Goal: Task Accomplishment & Management: Manage account settings

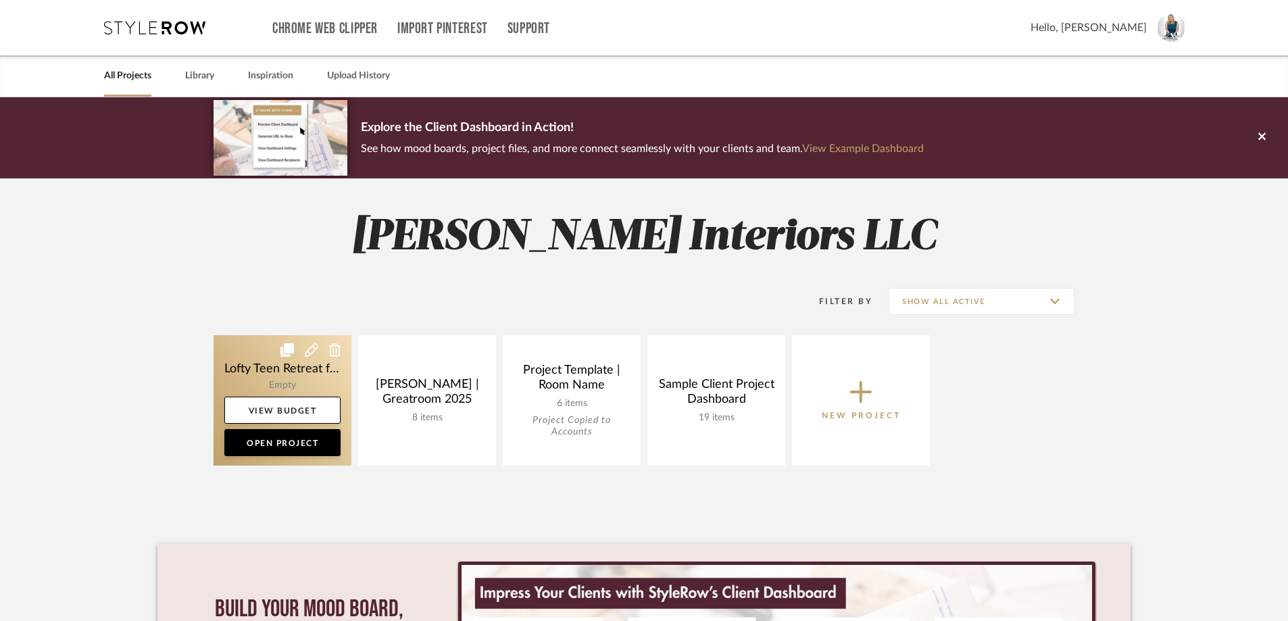
click at [307, 352] on icon at bounding box center [312, 350] width 14 height 14
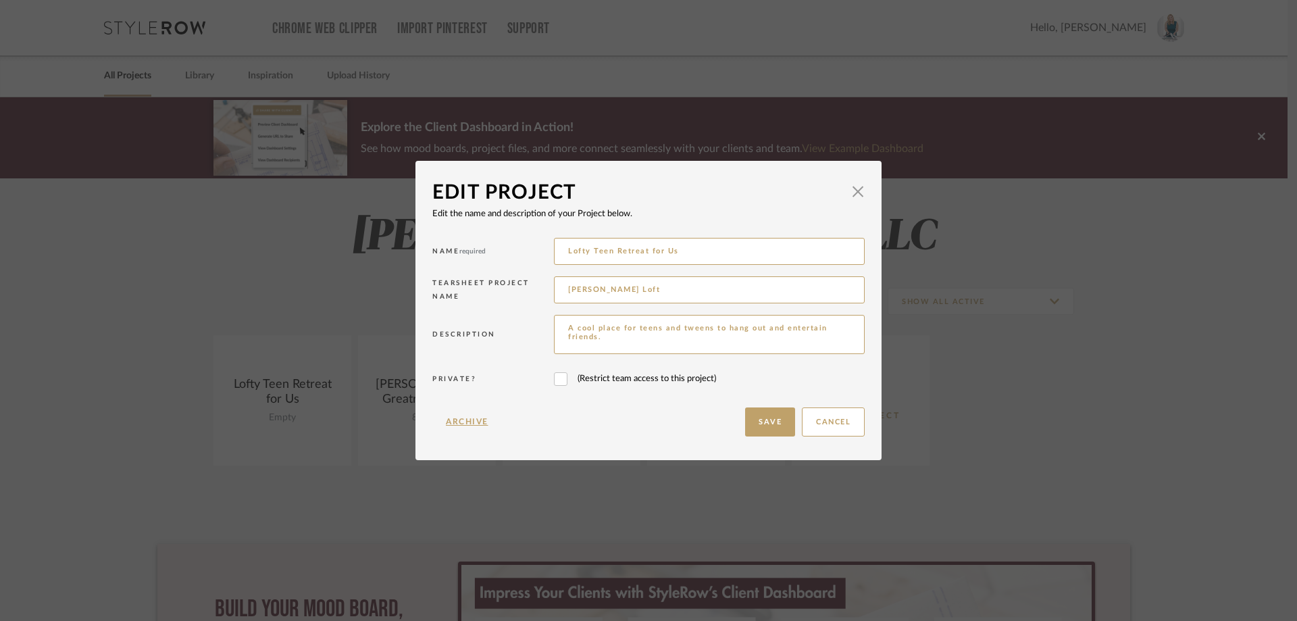
drag, startPoint x: 684, startPoint y: 249, endPoint x: 540, endPoint y: 257, distance: 144.1
click at [540, 257] on div "Name required Lofty Teen Retreat for Us" at bounding box center [648, 253] width 432 height 39
drag, startPoint x: 607, startPoint y: 254, endPoint x: 543, endPoint y: 255, distance: 63.5
click at [543, 255] on div "Name required Berr" at bounding box center [648, 253] width 432 height 39
type input "Princess Penny"
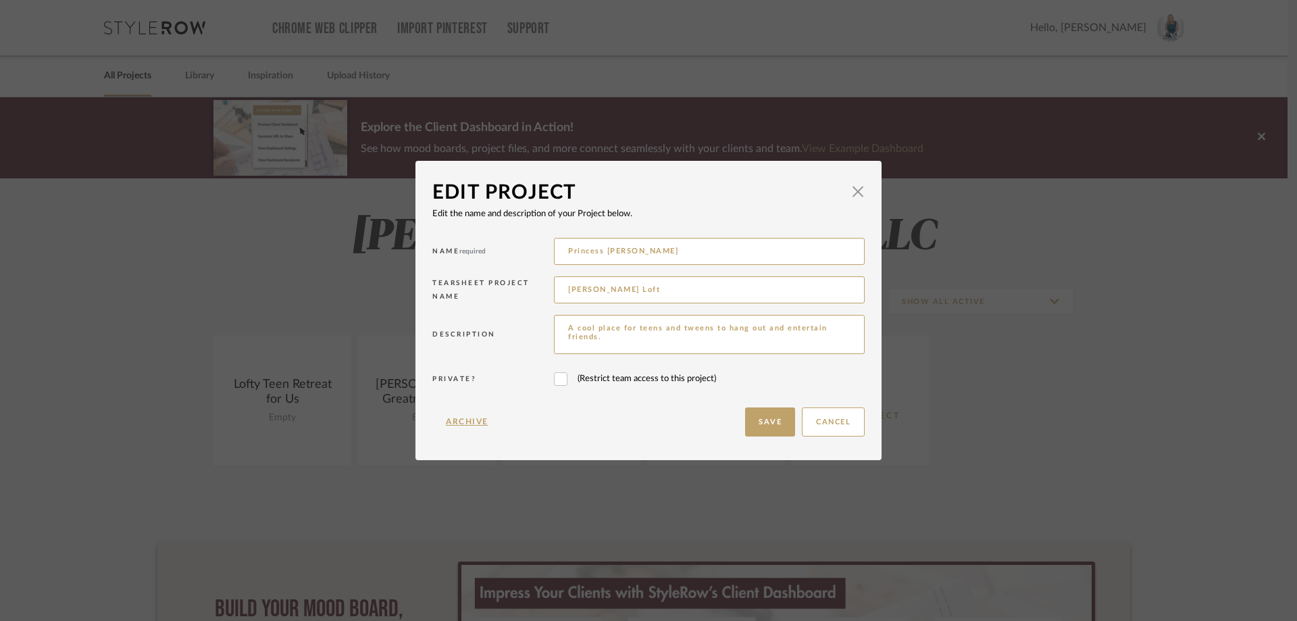
drag, startPoint x: 629, startPoint y: 287, endPoint x: 531, endPoint y: 294, distance: 98.2
click at [531, 294] on div "Tearsheet Project Name Berry Loft" at bounding box center [648, 292] width 432 height 39
type input "Princess Penny"
drag, startPoint x: 629, startPoint y: 337, endPoint x: 549, endPoint y: 323, distance: 81.0
click at [554, 323] on textarea "A cool place for teens and tweens to hang out and entertain friends." at bounding box center [709, 334] width 311 height 39
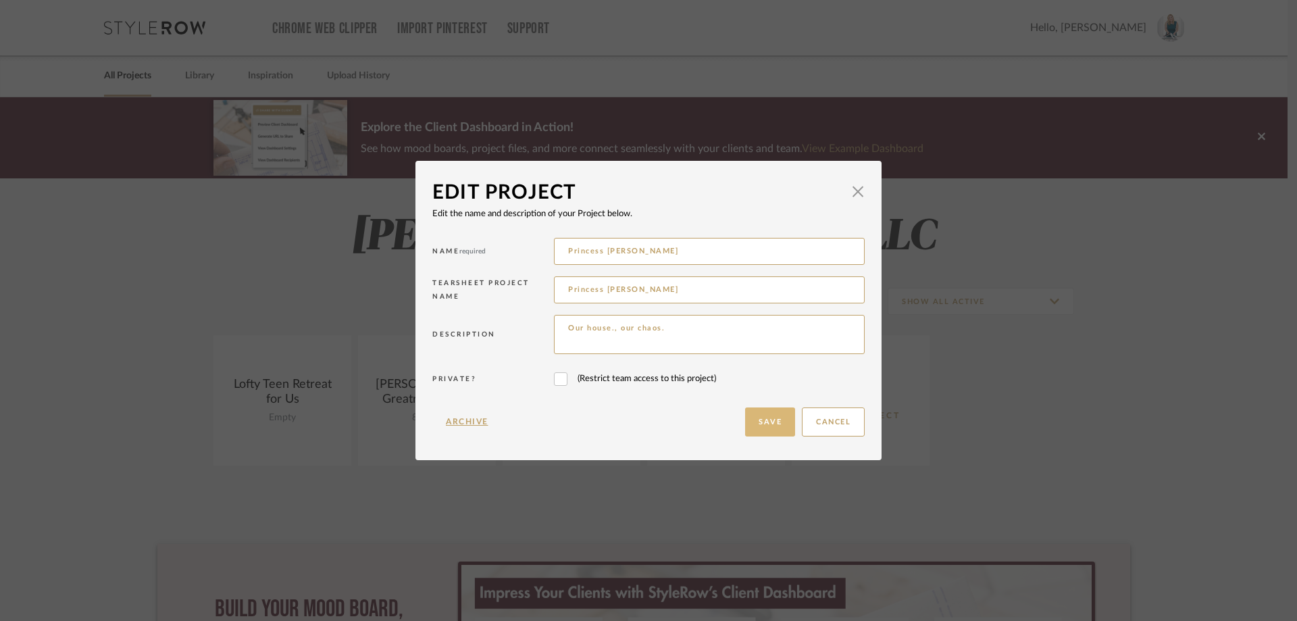
type textarea "Our house., our chaos."
click at [757, 432] on button "Save" at bounding box center [770, 421] width 50 height 29
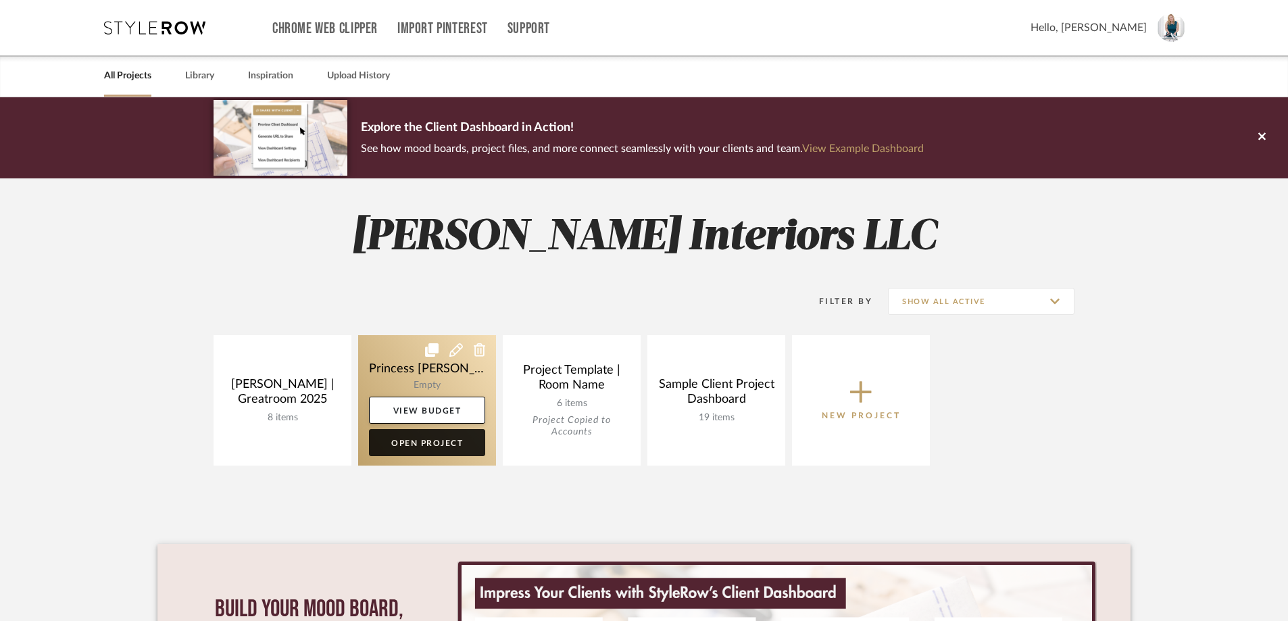
click at [426, 448] on link "Open Project" at bounding box center [427, 442] width 116 height 27
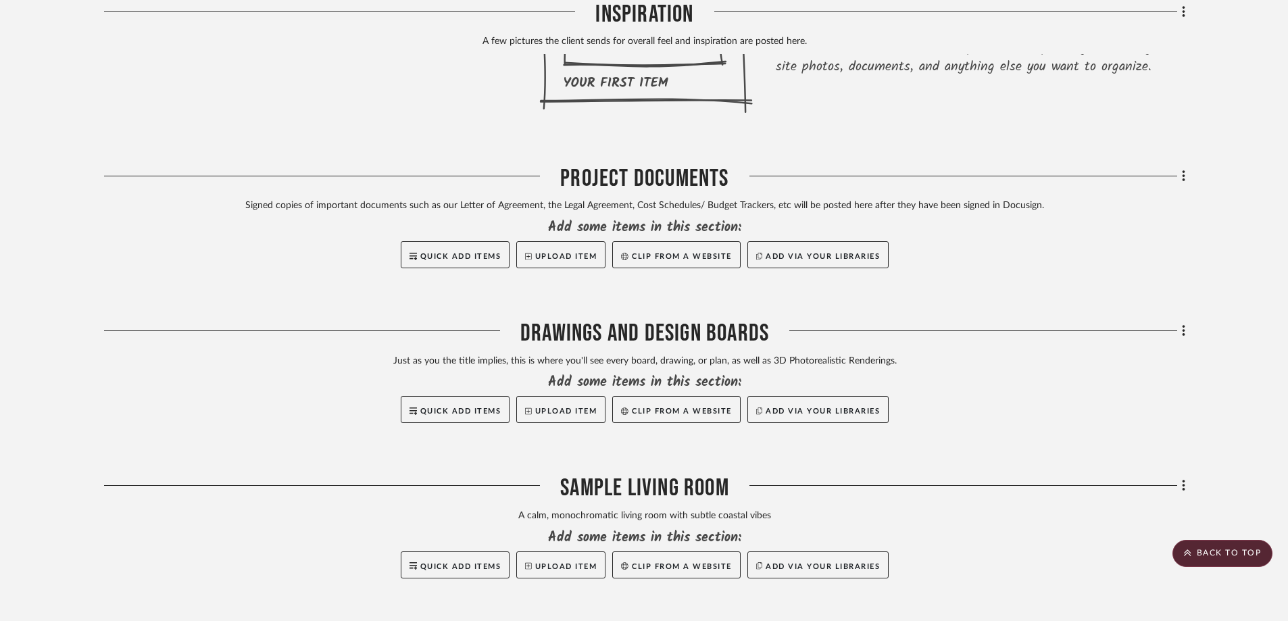
scroll to position [473, 0]
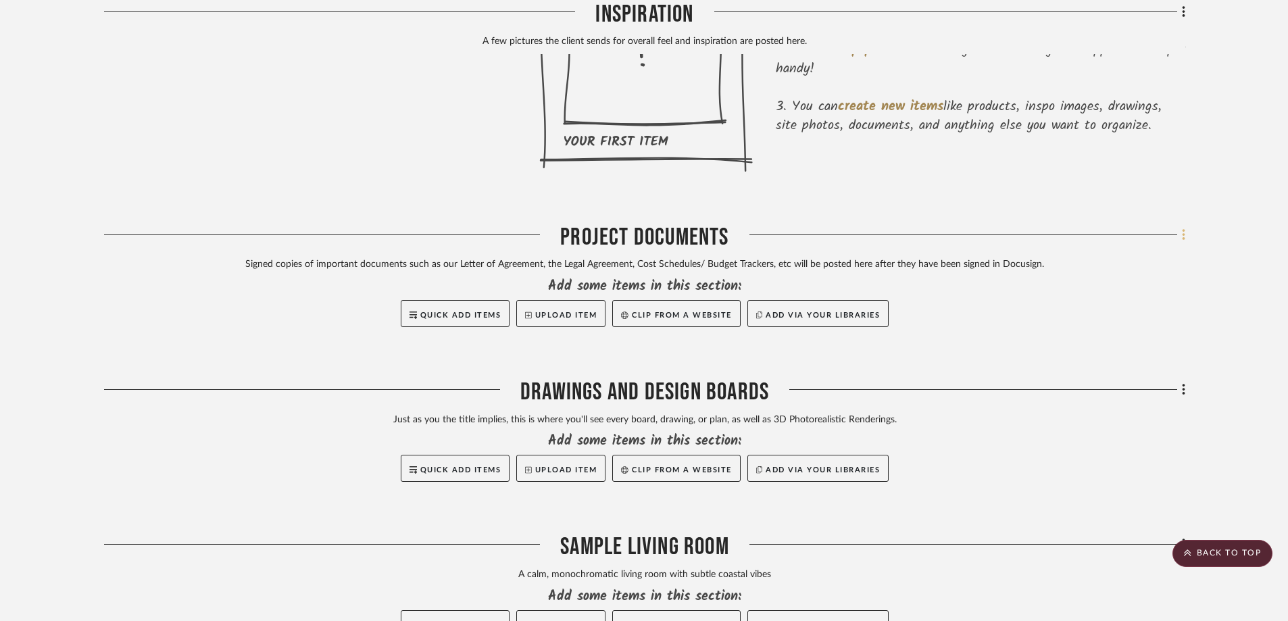
click at [1184, 234] on icon at bounding box center [1183, 234] width 3 height 11
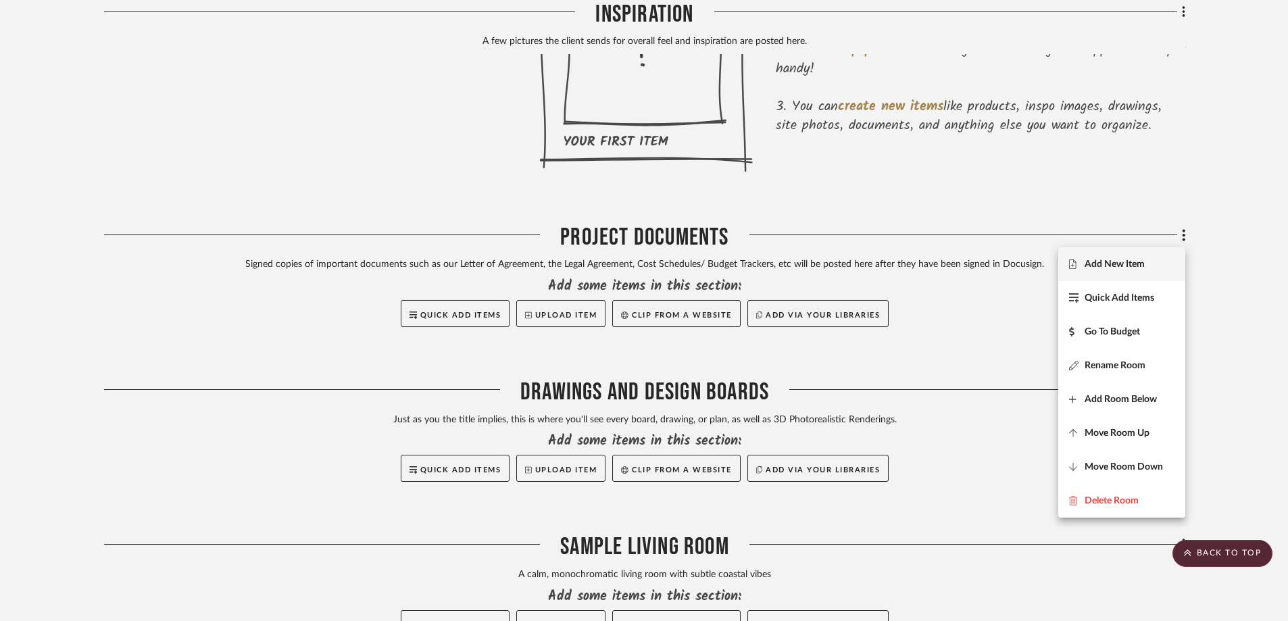
click at [1142, 263] on span "Add New Item" at bounding box center [1114, 264] width 60 height 11
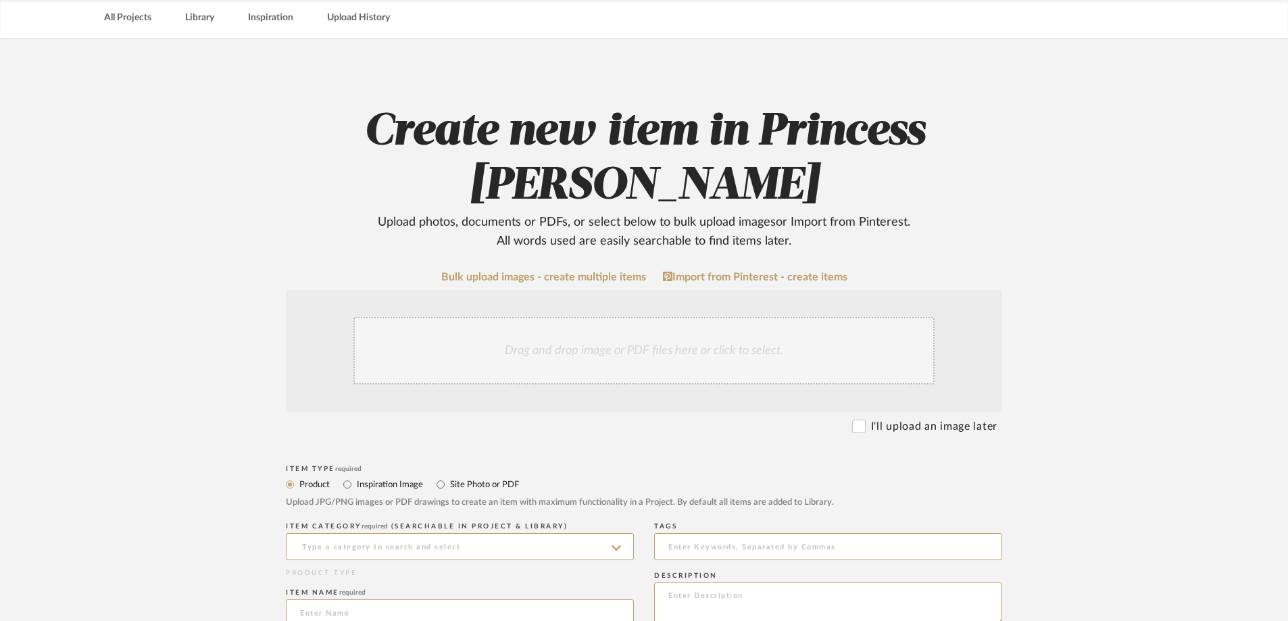
scroll to position [135, 0]
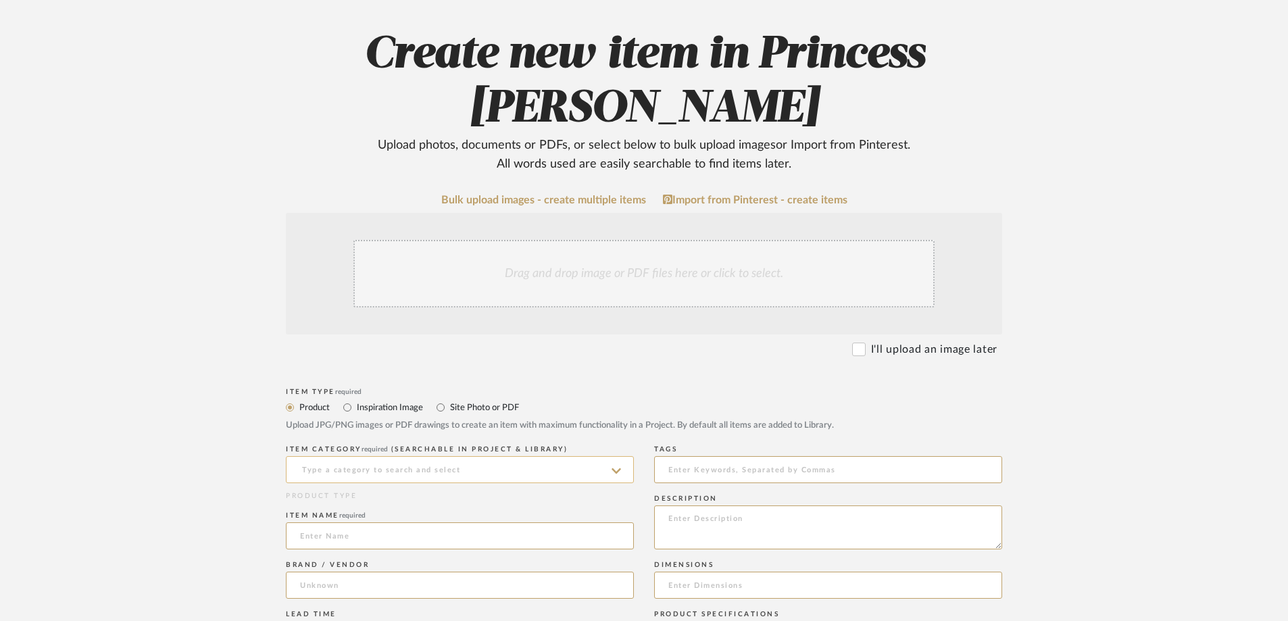
click at [443, 456] on input at bounding box center [460, 469] width 348 height 27
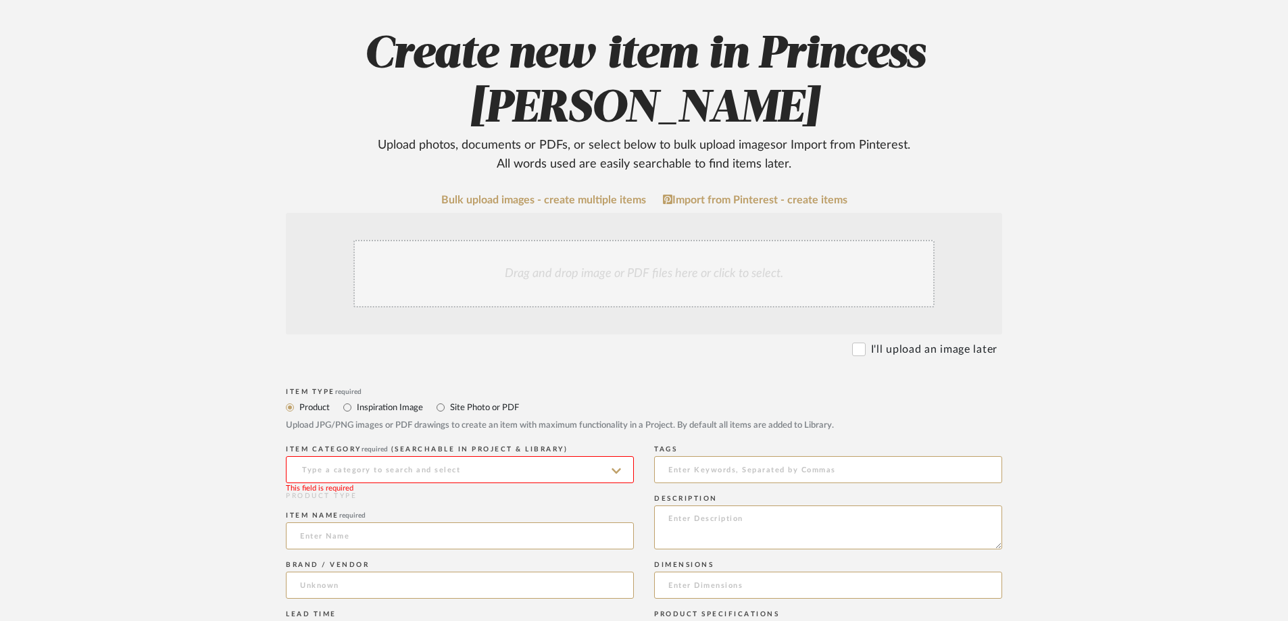
click at [622, 456] on input at bounding box center [460, 469] width 348 height 27
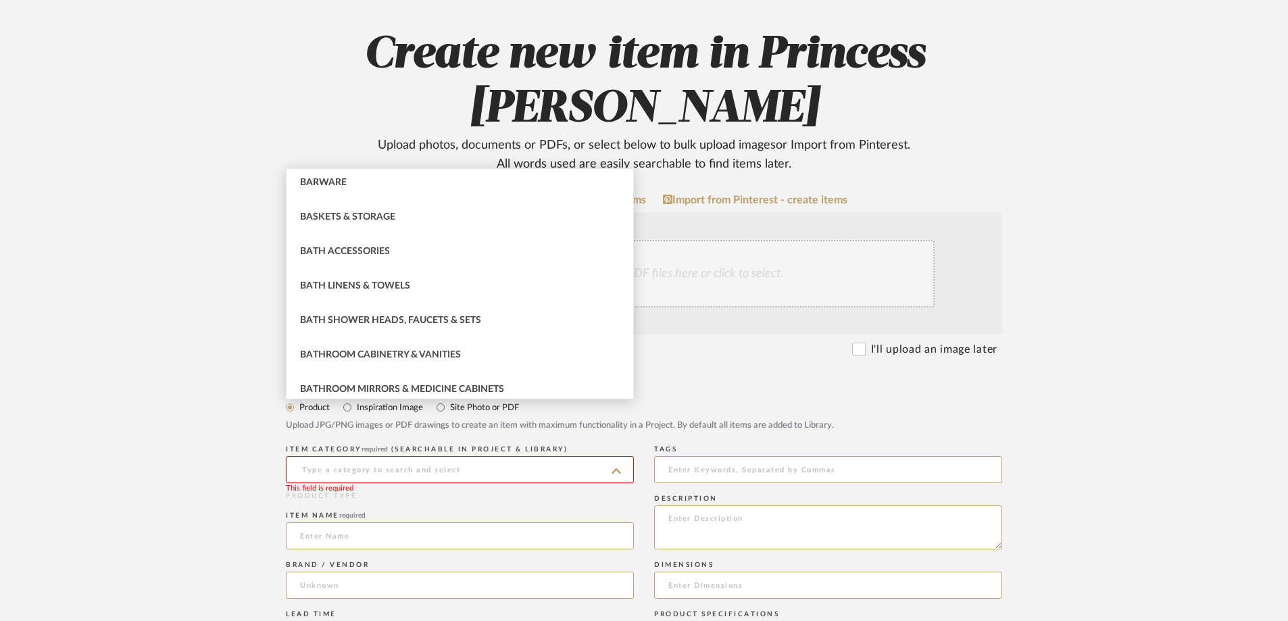
scroll to position [632, 0]
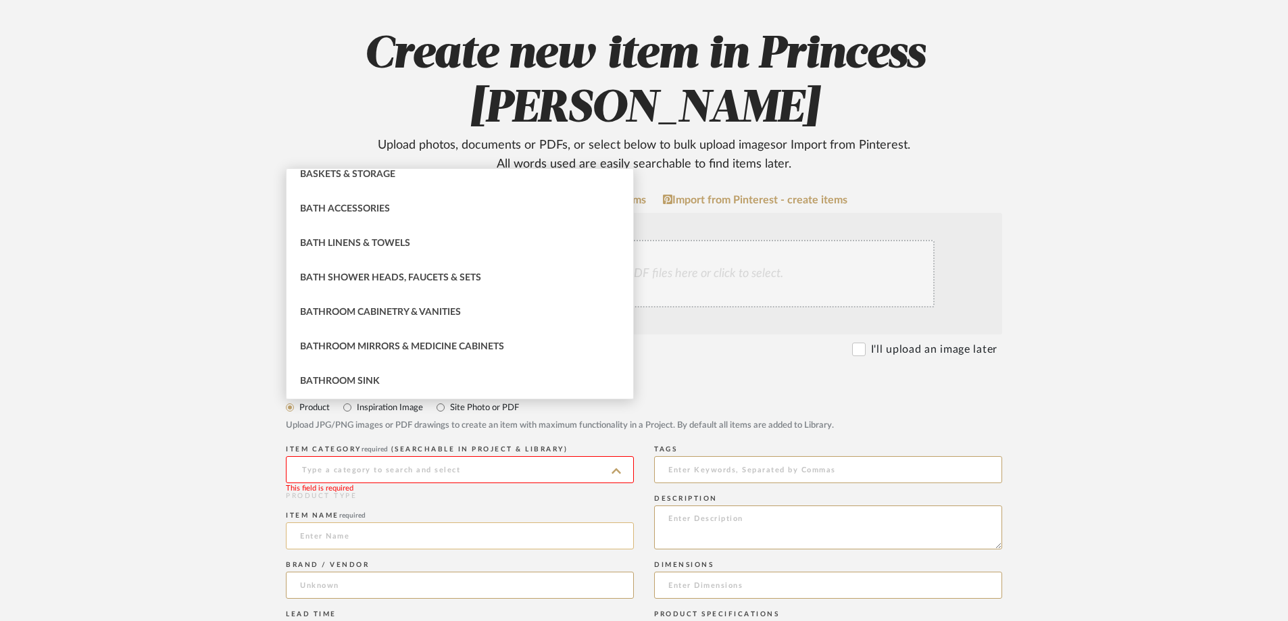
click at [370, 522] on input at bounding box center [460, 535] width 348 height 27
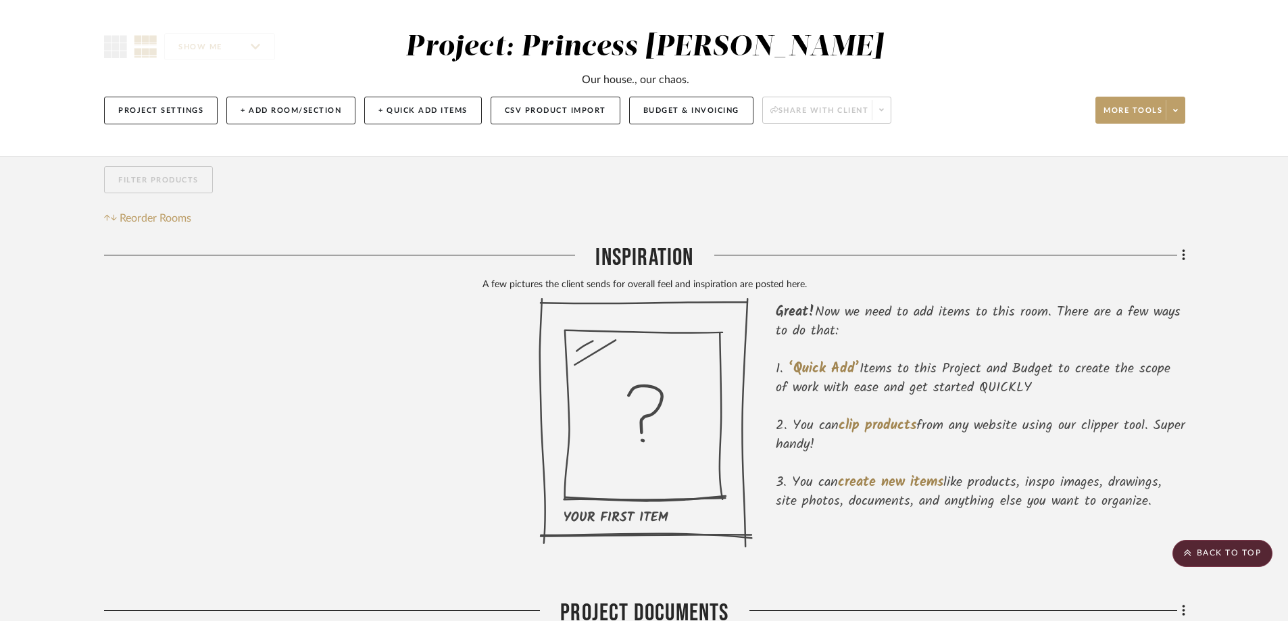
scroll to position [68, 0]
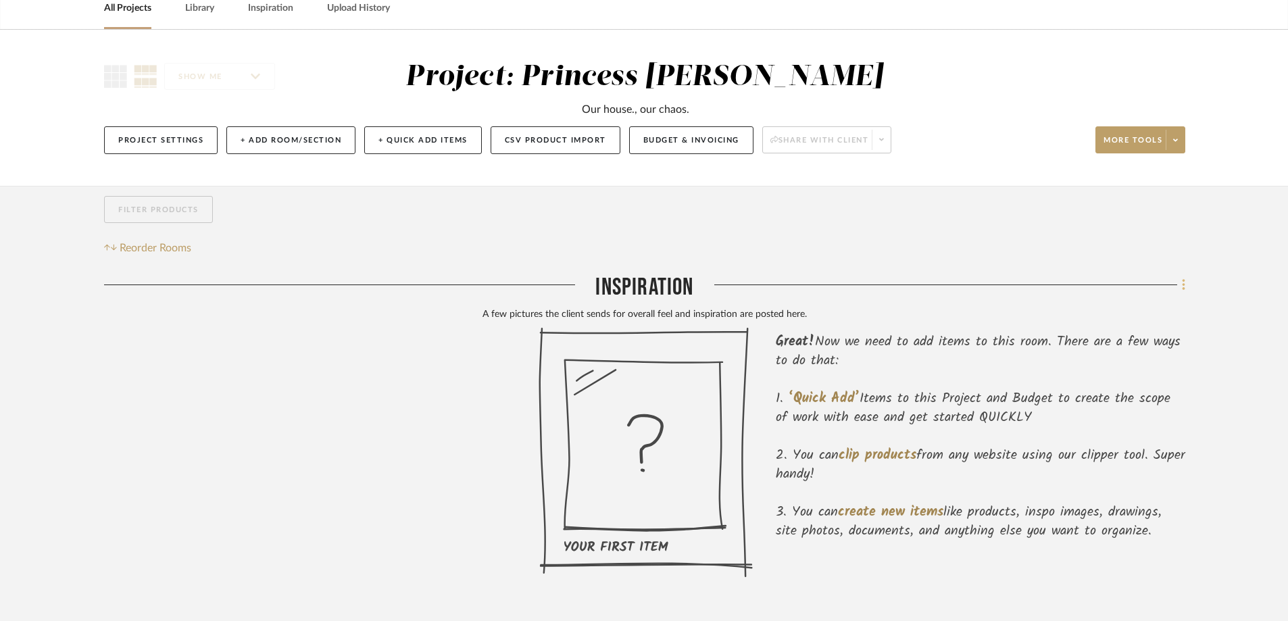
click at [1182, 286] on icon at bounding box center [1184, 285] width 4 height 15
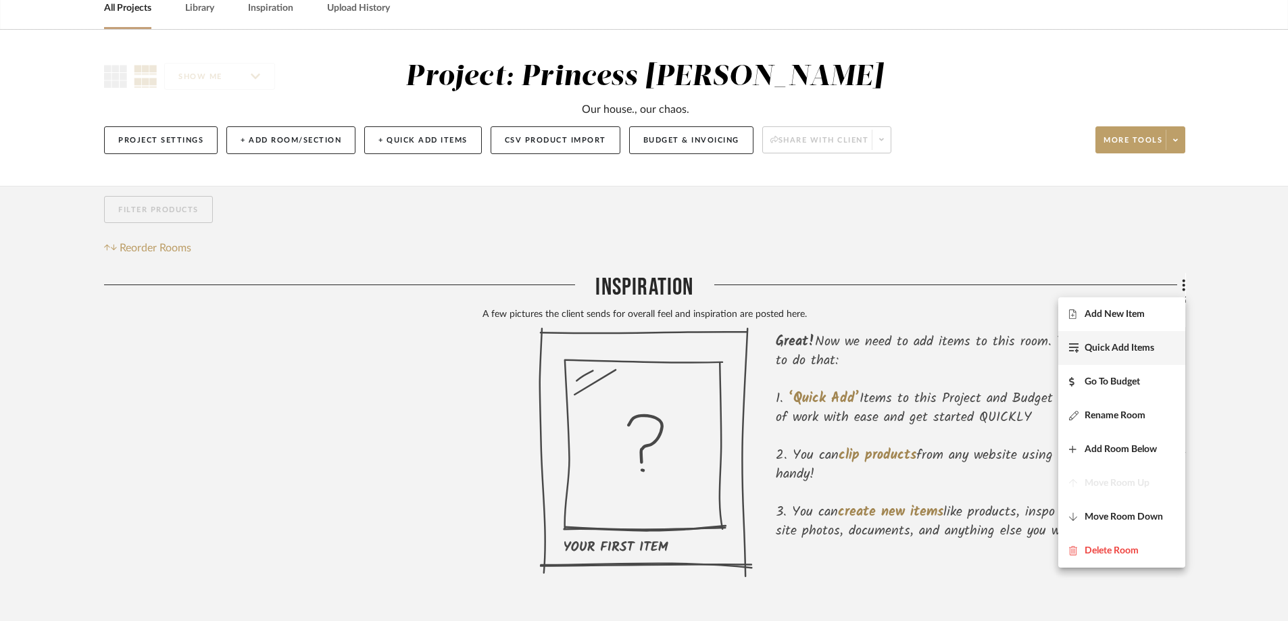
click at [1147, 344] on span "Quick Add Items" at bounding box center [1119, 348] width 70 height 11
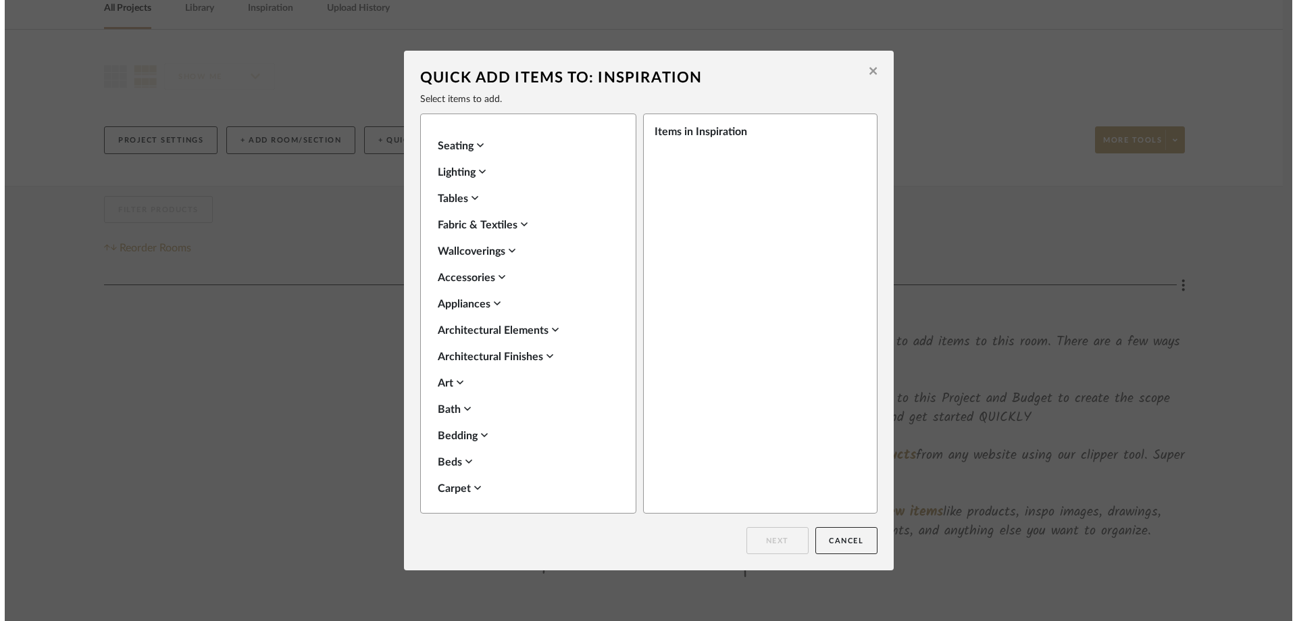
scroll to position [0, 0]
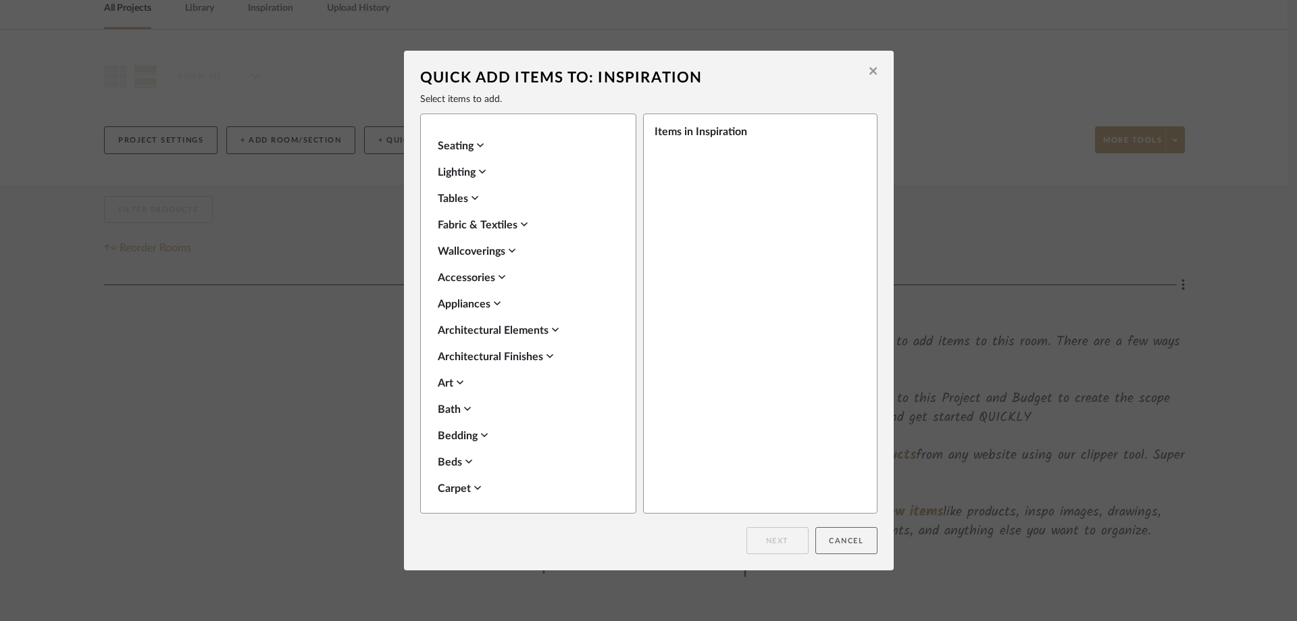
click at [858, 543] on button "Cancel" at bounding box center [846, 540] width 62 height 27
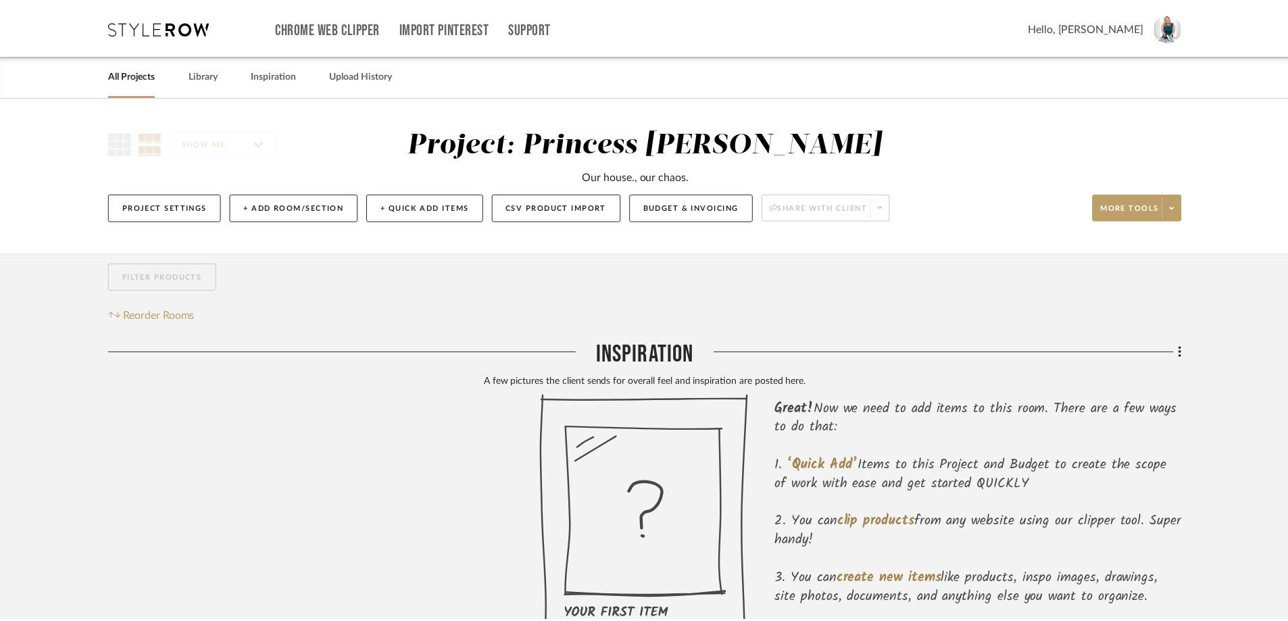
scroll to position [68, 0]
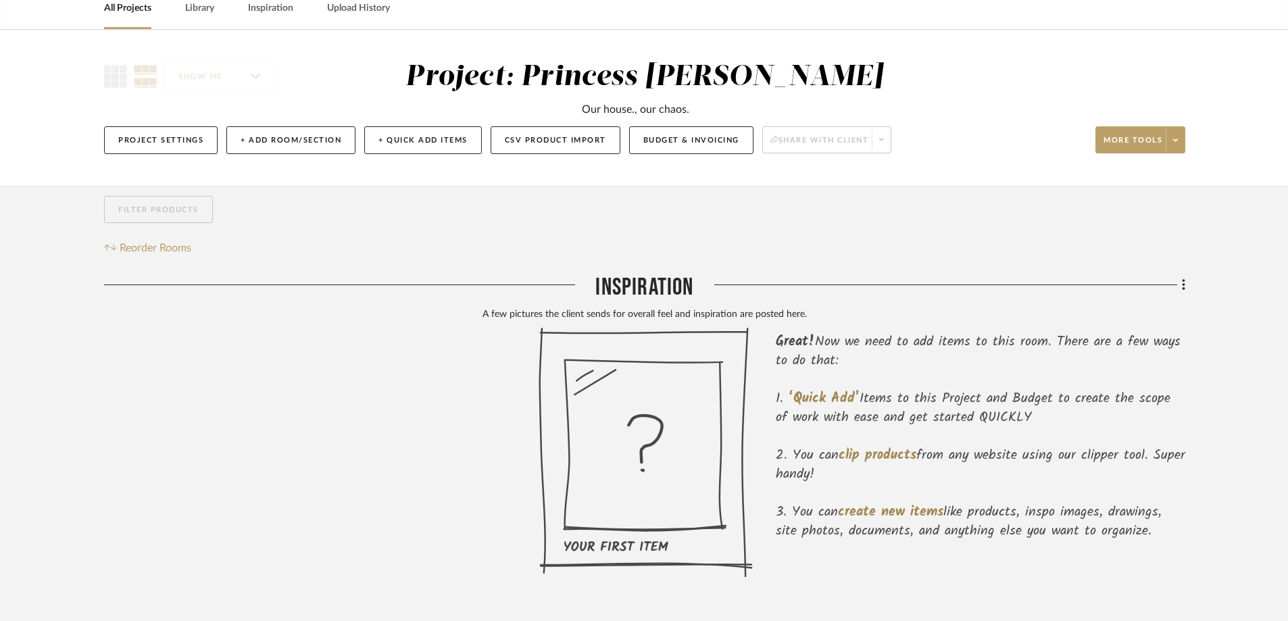
click at [654, 289] on div "Inspiration" at bounding box center [644, 290] width 1081 height 34
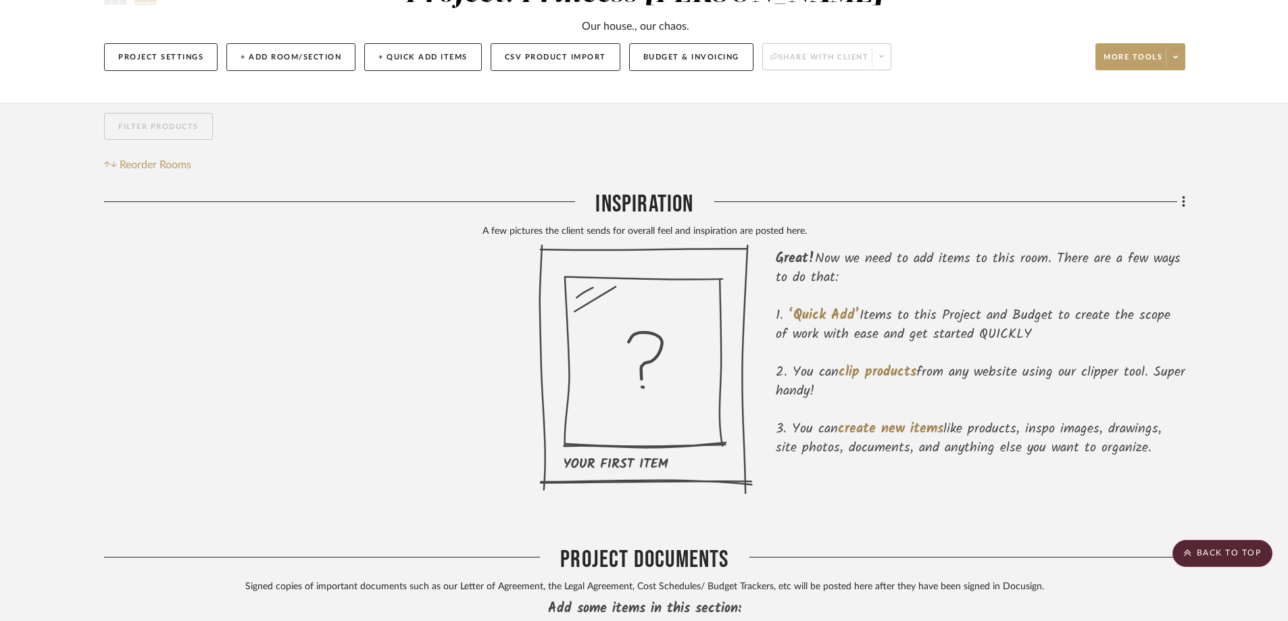
scroll to position [24, 0]
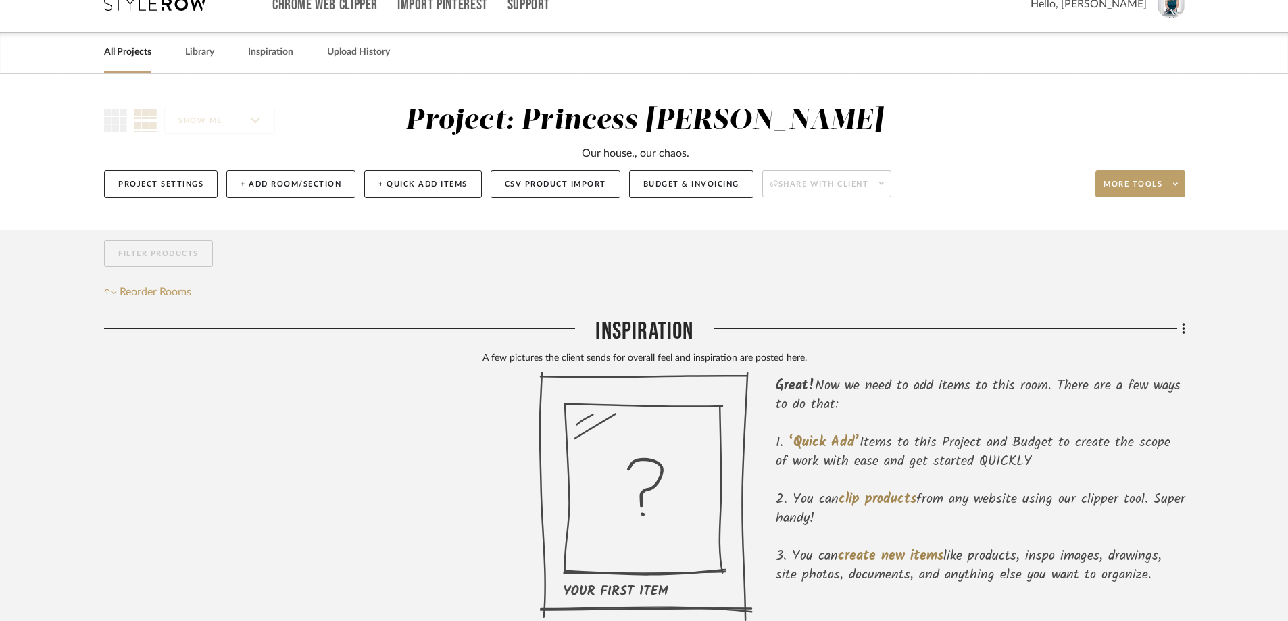
click at [645, 141] on div "Our house., our chaos." at bounding box center [645, 149] width 588 height 23
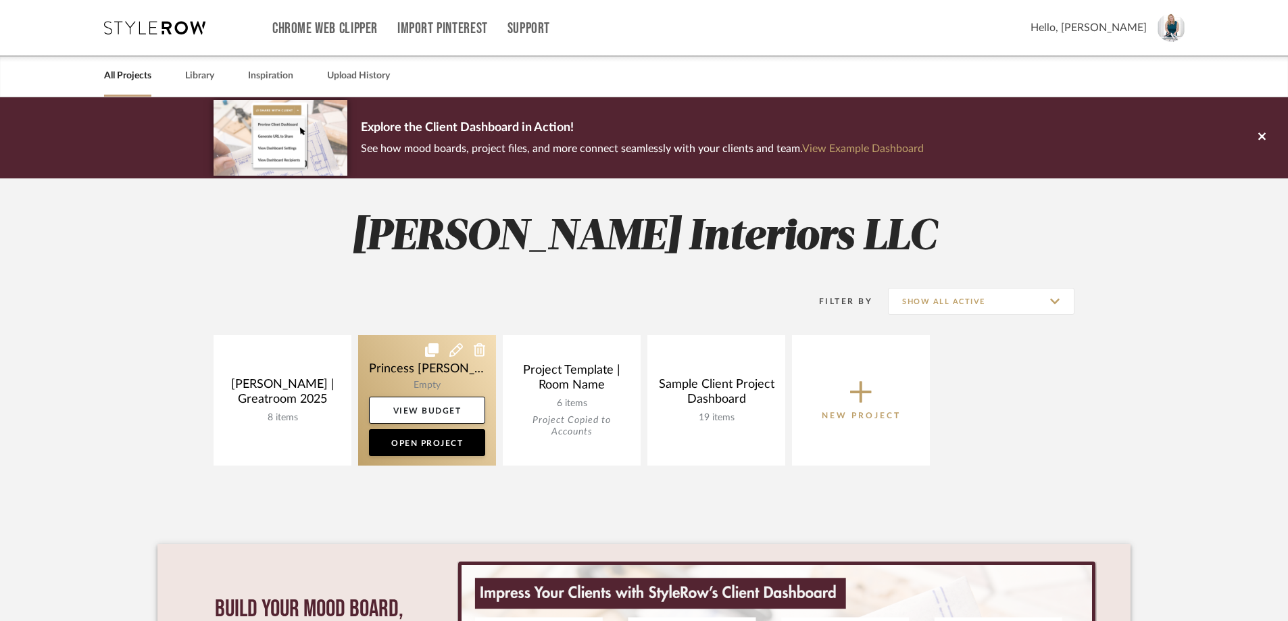
click at [454, 374] on link at bounding box center [427, 400] width 138 height 130
click at [457, 349] on icon at bounding box center [456, 350] width 14 height 14
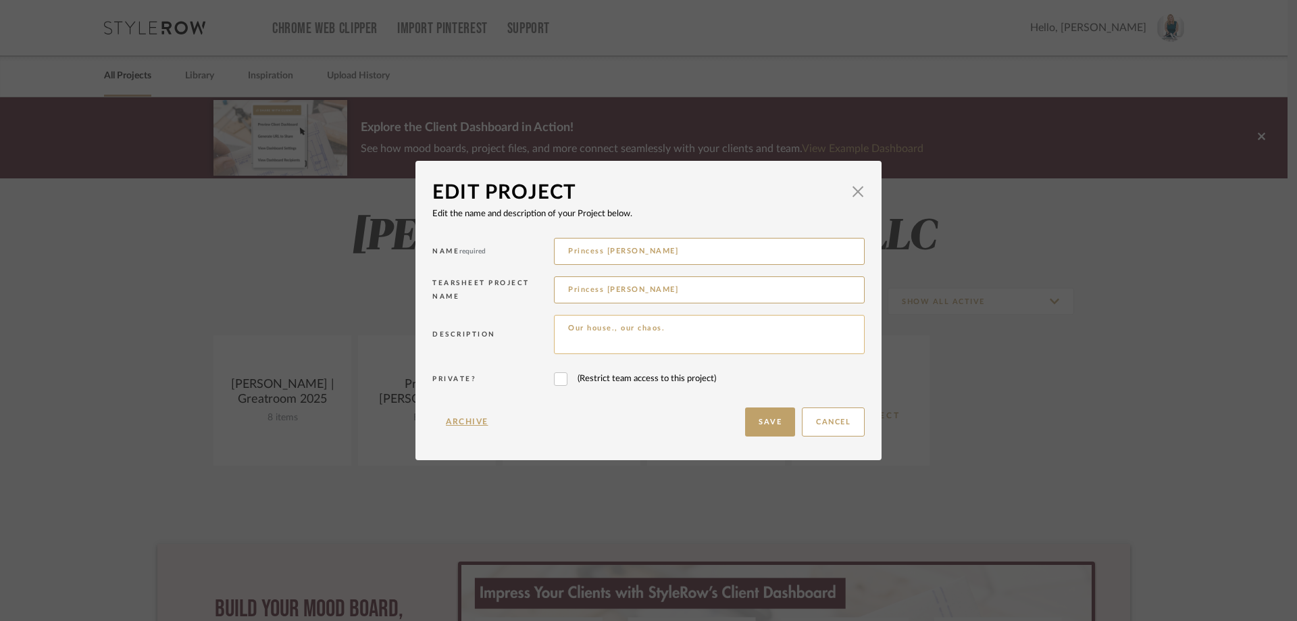
click at [609, 324] on textarea "Our house., our chaos." at bounding box center [709, 334] width 311 height 39
type textarea "Our house, our chaos."
click at [772, 427] on button "Save" at bounding box center [770, 421] width 50 height 29
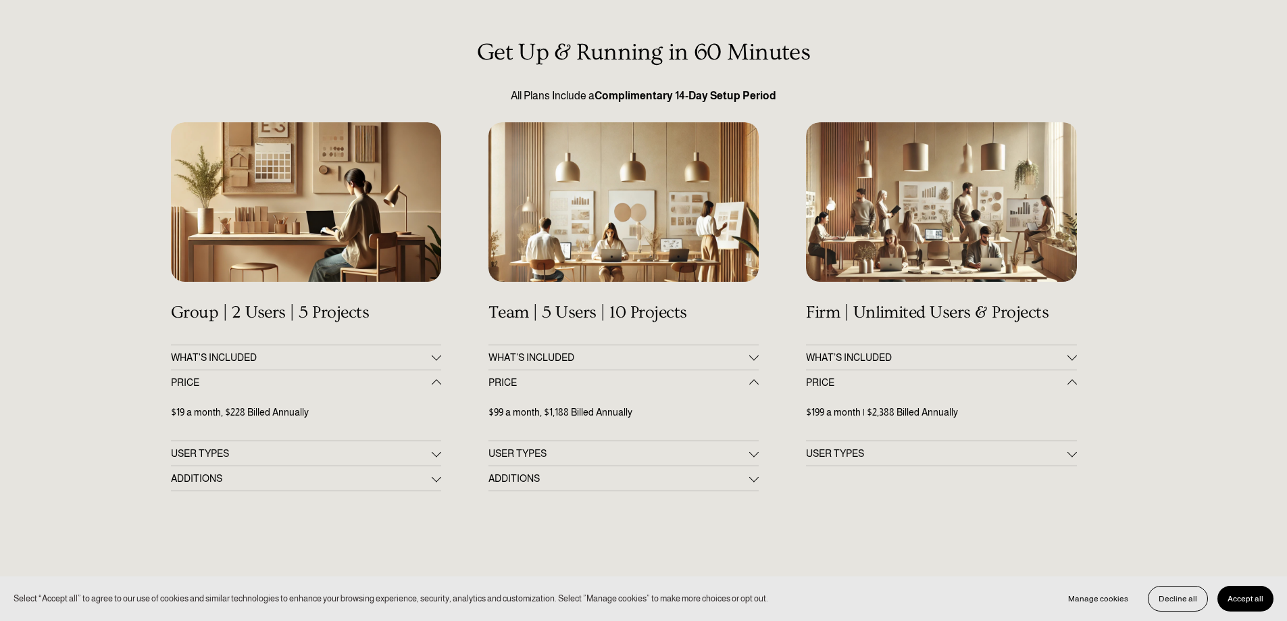
click at [1147, 173] on div "Get Up & Running in 60 Minutes All Plans Include a Complimentary 14-Day Setup P…" at bounding box center [643, 530] width 1287 height 983
